Goal: Complete application form

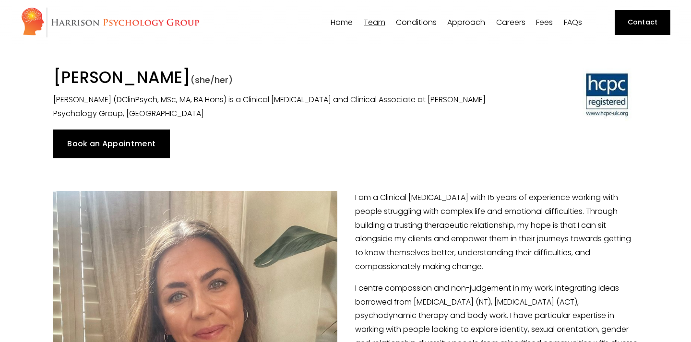
click at [460, 23] on span "Approach" at bounding box center [466, 23] width 38 height 8
click at [147, 154] on link "Book an Appointment" at bounding box center [111, 144] width 117 height 29
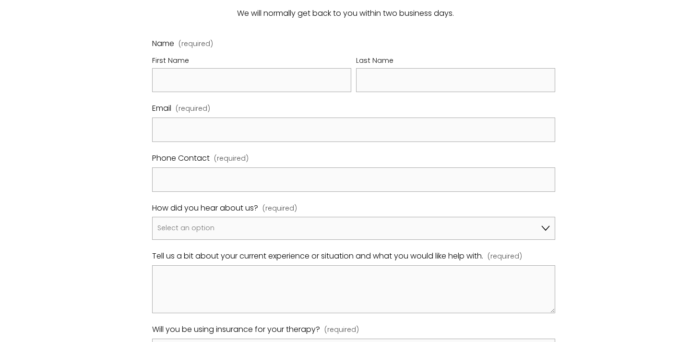
scroll to position [548, 0]
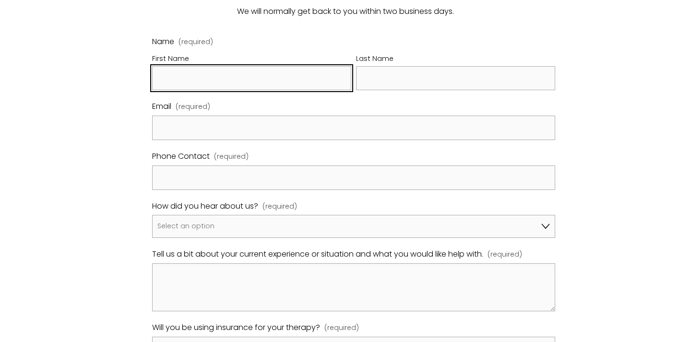
click at [224, 66] on input "First Name" at bounding box center [251, 78] width 199 height 24
type input "Ismaeel"
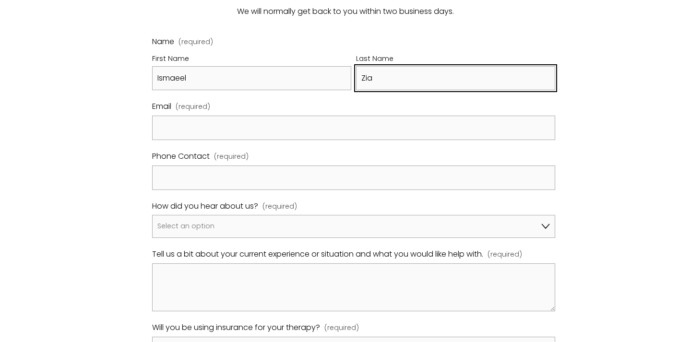
type input "Zia"
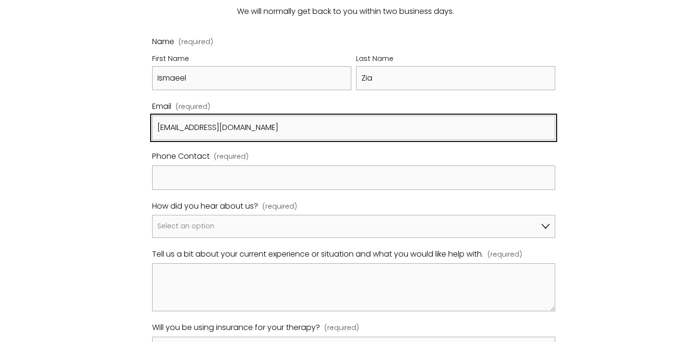
type input "ismaeelzia1@gmail.com"
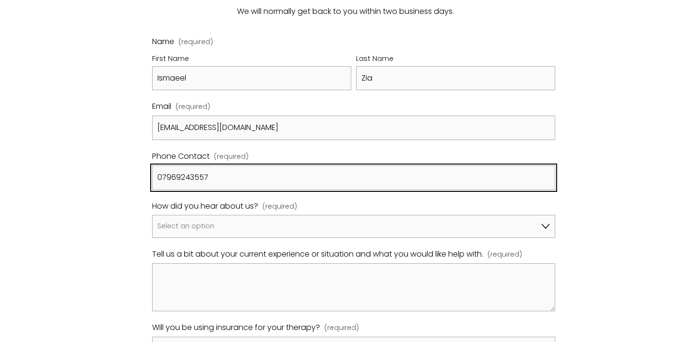
type input "07969243557"
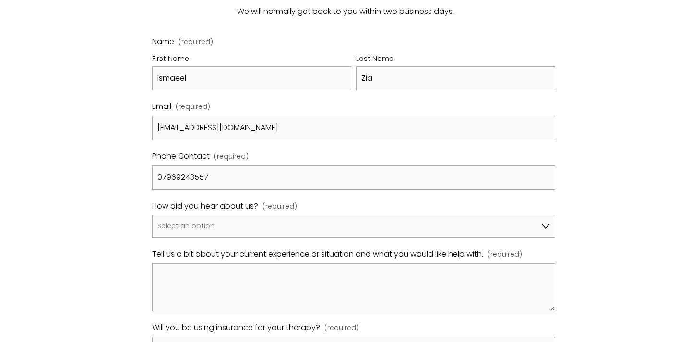
click at [212, 227] on div "Name (required) First Name Ismaeel Last Name Zia Email (required) ismaeelzia1@g…" at bounding box center [353, 197] width 403 height 324
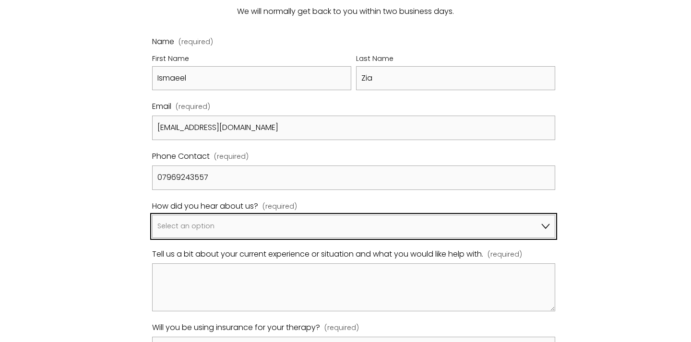
click at [212, 217] on select "Select an option Google A friend/family member told me about you I've been refe…" at bounding box center [353, 226] width 403 height 23
select select "Google"
click at [152, 215] on select "Select an option Google A friend/family member told me about you I've been refe…" at bounding box center [353, 226] width 403 height 23
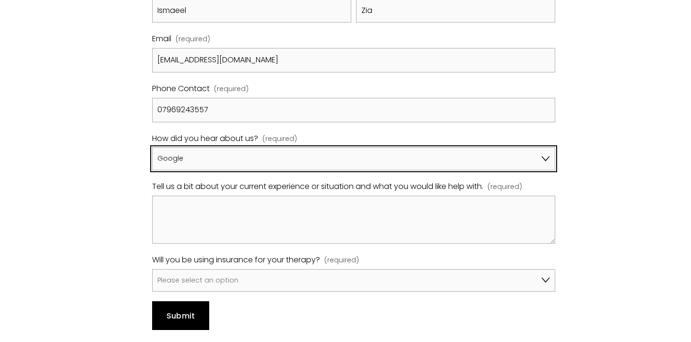
scroll to position [620, 0]
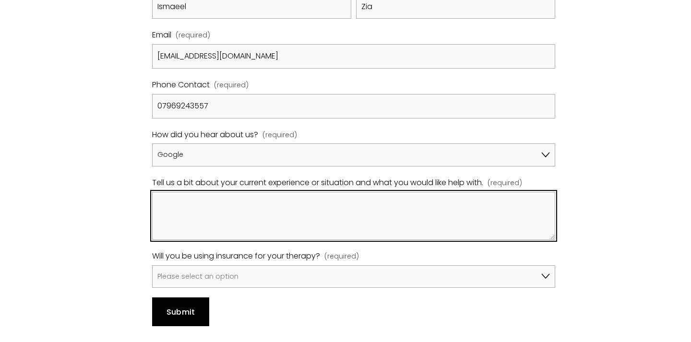
click at [248, 192] on textarea "Tell us a bit about your current experience or situation and what you would lik…" at bounding box center [353, 216] width 403 height 48
type textarea "O"
type textarea "LGBT therapy,"
type textarea "Prefer to discuss o"
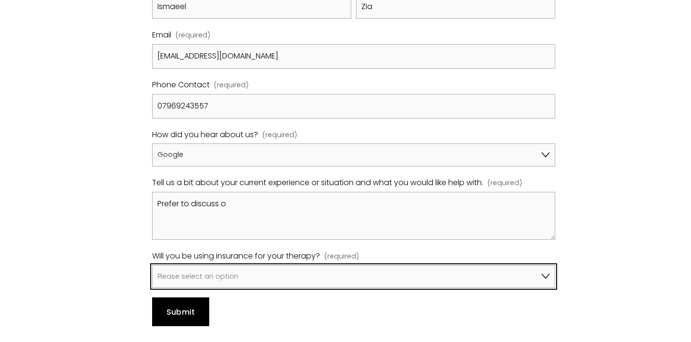
click at [286, 265] on select "Please select an option No, I won't be using insurance Yes, I will be using Avi…" at bounding box center [353, 276] width 403 height 23
select select "Yes, I will be using Bupa"
click at [152, 265] on select "Please select an option No, I won't be using insurance Yes, I will be using Avi…" at bounding box center [353, 276] width 403 height 23
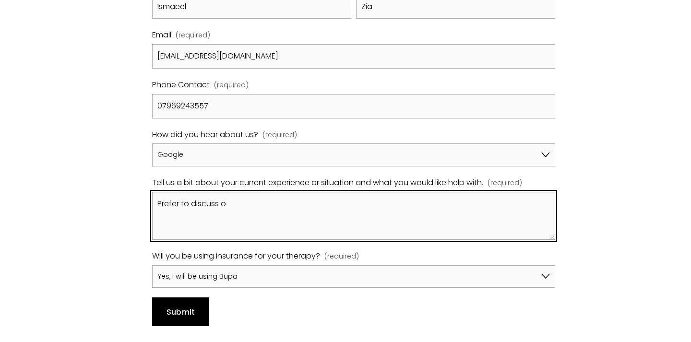
click at [223, 212] on textarea "Prefer to discuss o" at bounding box center [353, 216] width 403 height 48
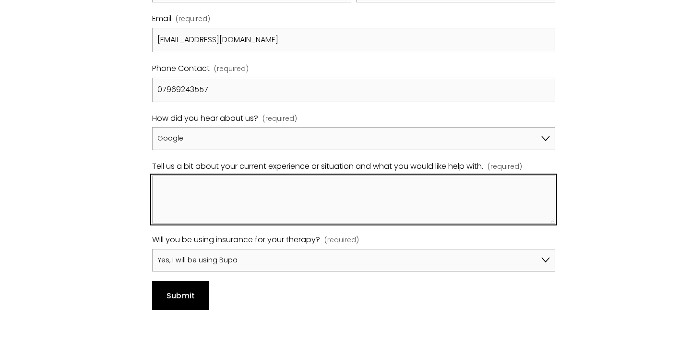
scroll to position [637, 0]
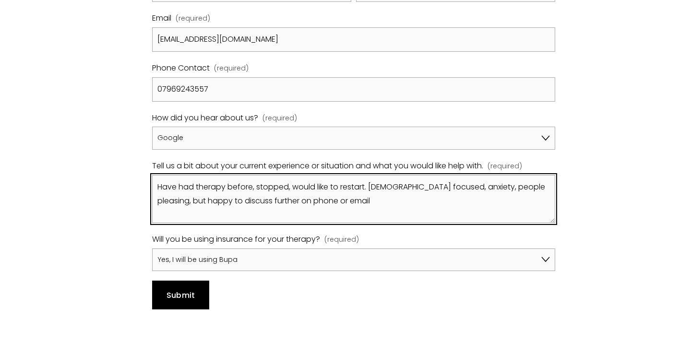
type textarea "Have had therapy before, stopped, would like to restart. LGBT focused, anxiety,…"
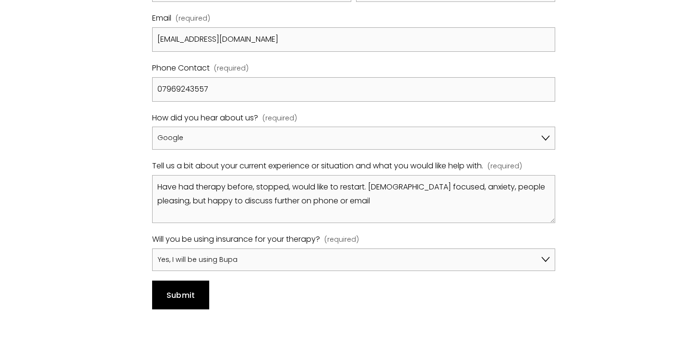
click at [183, 293] on button "Submit Submit" at bounding box center [180, 295] width 57 height 29
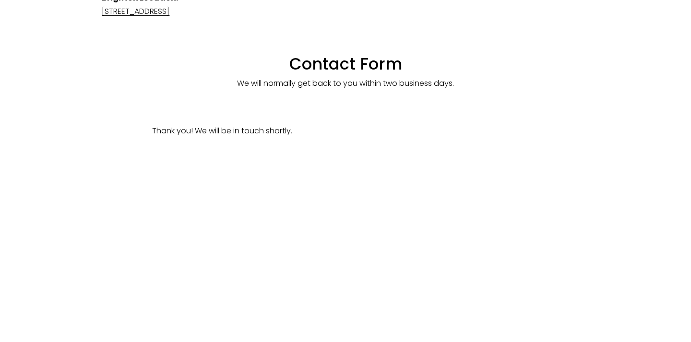
scroll to position [430, 0]
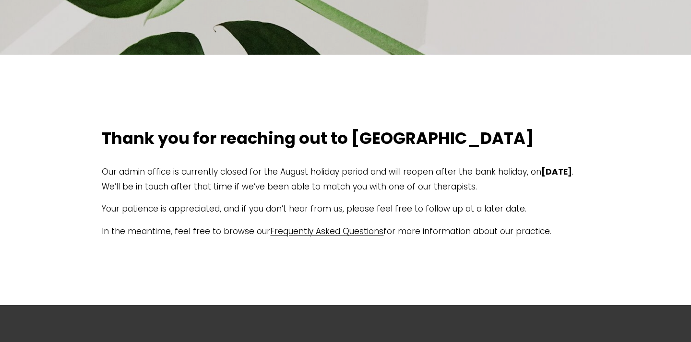
scroll to position [166, 0]
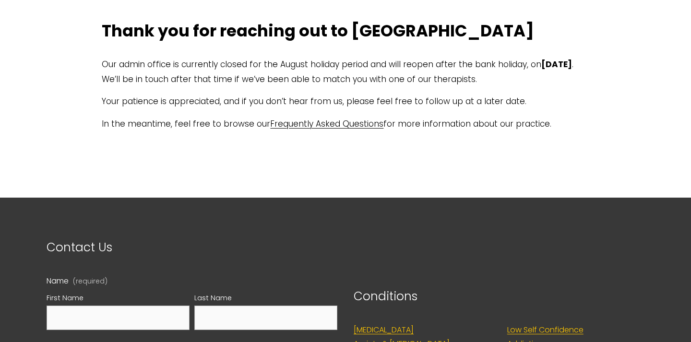
click at [384, 57] on p "Our admin office is currently closed for the August holiday period and will reo…" at bounding box center [345, 71] width 487 height 29
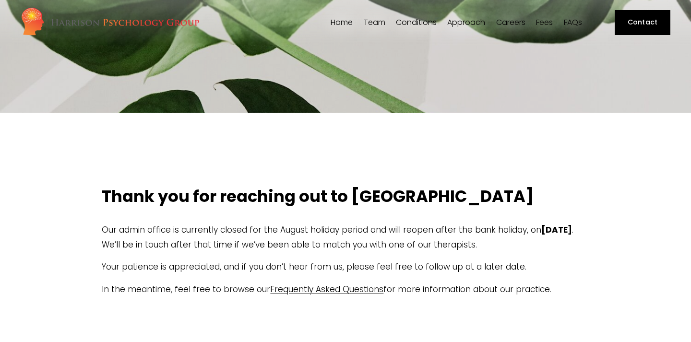
click at [377, 19] on span "Team" at bounding box center [375, 23] width 22 height 8
click at [0, 0] on span "[PERSON_NAME]" at bounding box center [0, 0] width 0 height 0
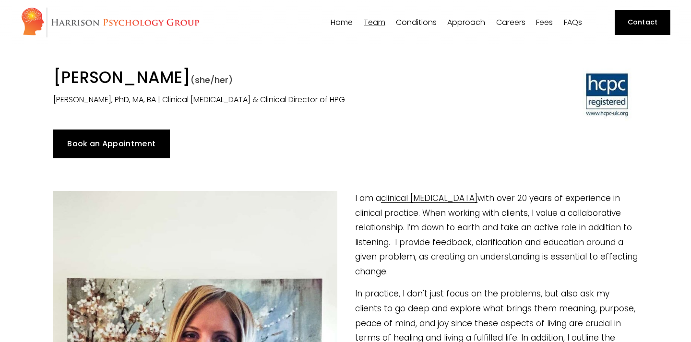
click at [0, 0] on div "[PERSON_NAME]" at bounding box center [0, 0] width 0 height 0
click at [0, 0] on span "[PERSON_NAME]" at bounding box center [0, 0] width 0 height 0
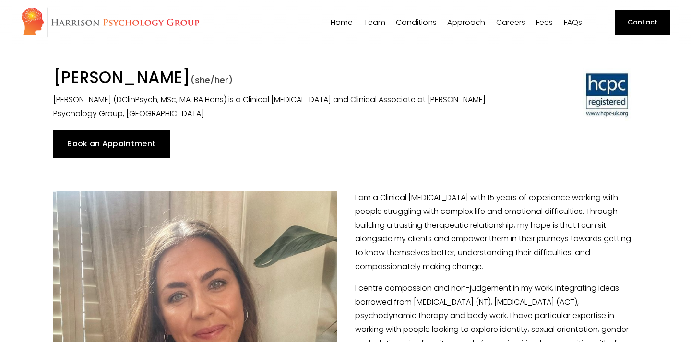
drag, startPoint x: 273, startPoint y: 79, endPoint x: 56, endPoint y: 80, distance: 216.9
click at [56, 80] on h1 "Dr Jess MacIntyre-Harrison (she/her)" at bounding box center [270, 79] width 434 height 23
copy h1 "[PERSON_NAME]"
